Goal: Task Accomplishment & Management: Manage account settings

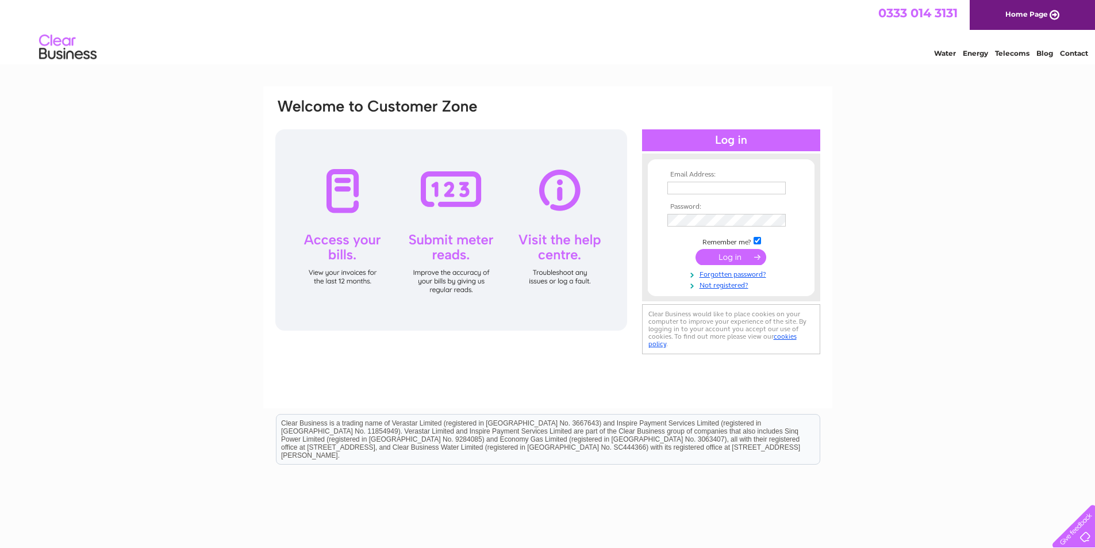
type input "dhautosprayersltd@gmail.com"
click at [743, 256] on input "submit" at bounding box center [730, 257] width 71 height 16
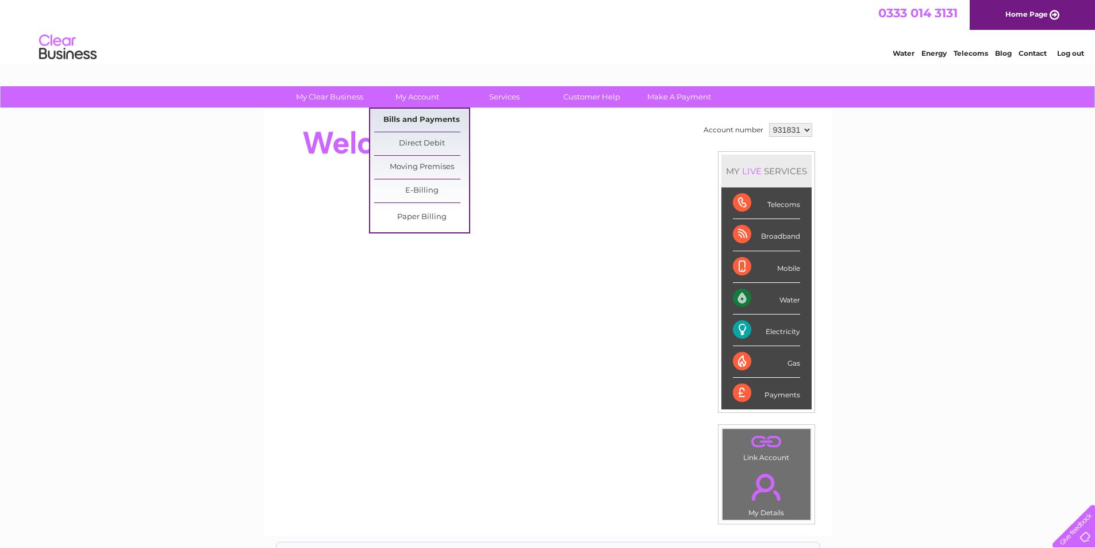
click at [422, 120] on link "Bills and Payments" at bounding box center [421, 120] width 95 height 23
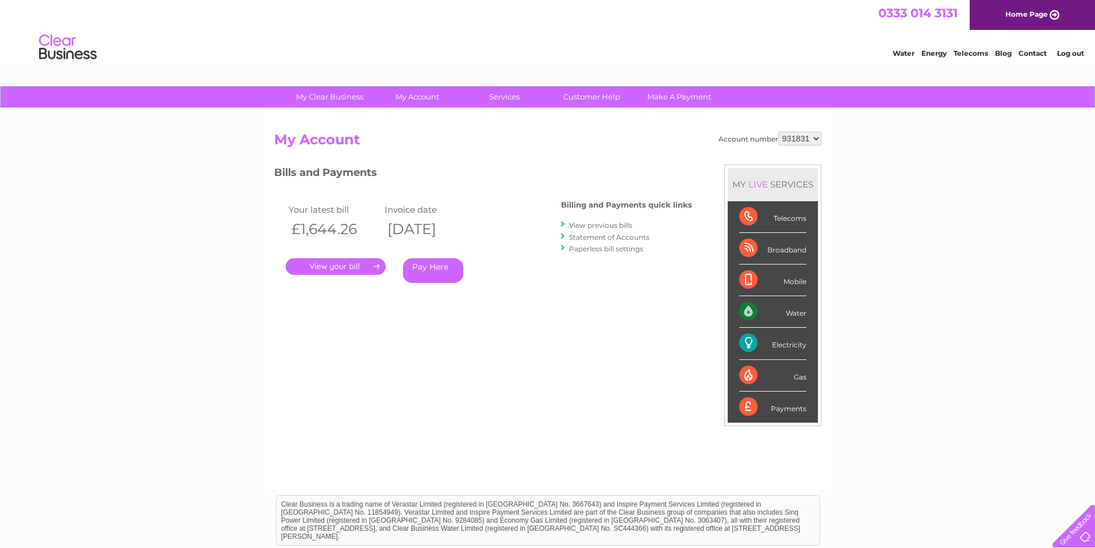
click at [362, 267] on link "." at bounding box center [336, 266] width 100 height 17
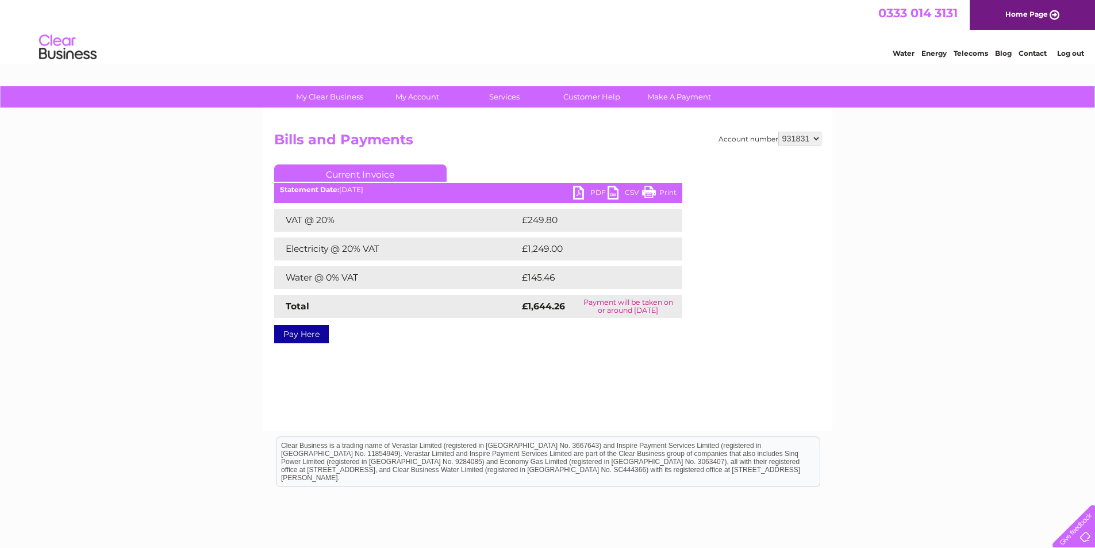
click at [645, 195] on link "Print" at bounding box center [659, 194] width 34 height 17
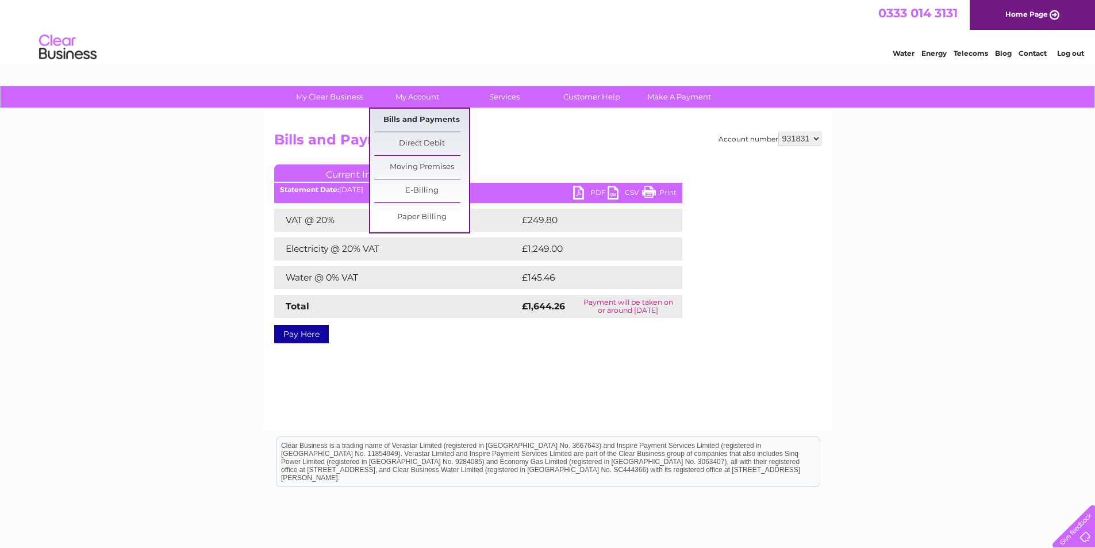
click at [411, 122] on link "Bills and Payments" at bounding box center [421, 120] width 95 height 23
